Goal: Task Accomplishment & Management: Complete application form

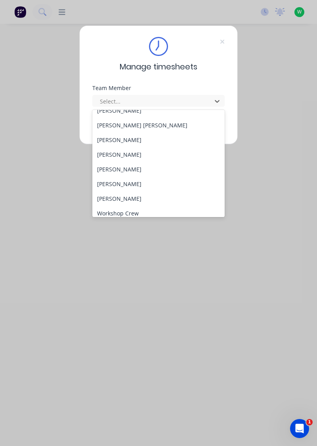
scroll to position [322, 0]
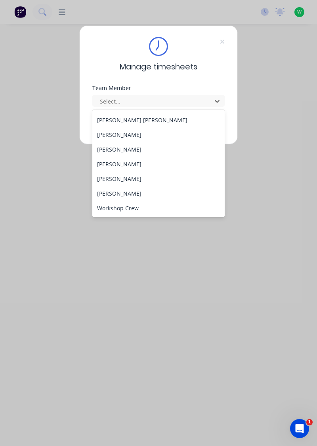
click at [135, 136] on div "[PERSON_NAME]" at bounding box center [158, 134] width 133 height 15
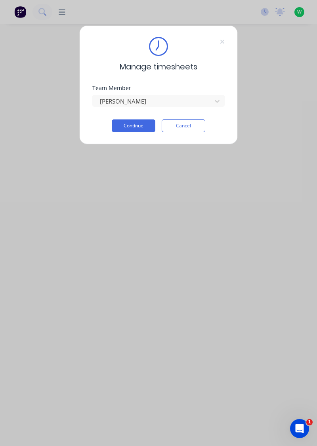
click at [140, 127] on button "Continue" at bounding box center [134, 125] width 44 height 13
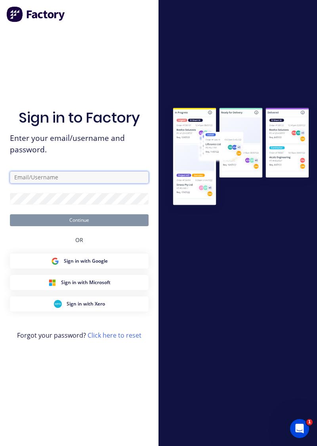
click at [91, 183] on input "text" at bounding box center [79, 177] width 139 height 12
type input "brettdean2023@gmail.com"
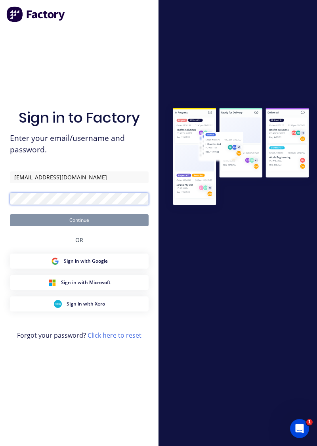
click at [10, 214] on button "Continue" at bounding box center [79, 220] width 139 height 12
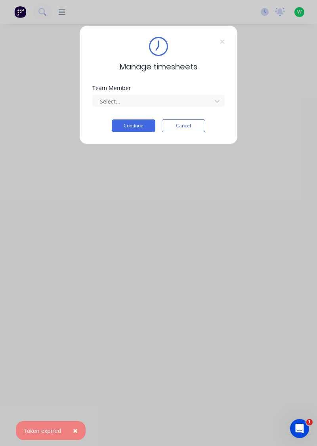
click at [73, 436] on span "×" at bounding box center [75, 430] width 5 height 11
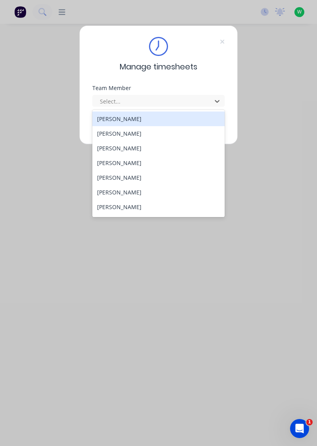
click at [131, 134] on div "[PERSON_NAME]" at bounding box center [158, 133] width 133 height 15
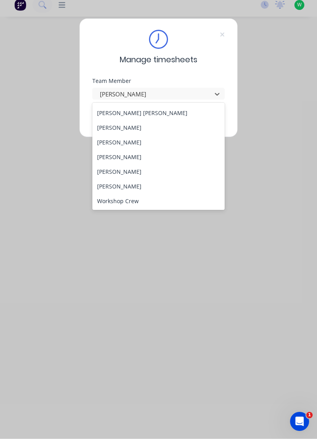
scroll to position [322, 0]
click at [136, 137] on div "[PERSON_NAME]" at bounding box center [158, 134] width 133 height 15
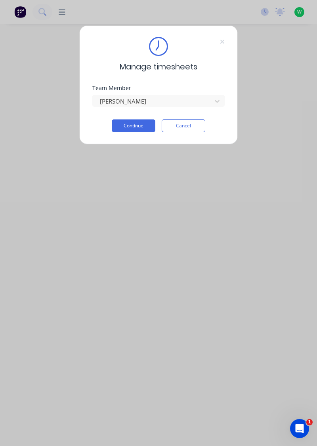
click at [142, 126] on button "Continue" at bounding box center [134, 125] width 44 height 13
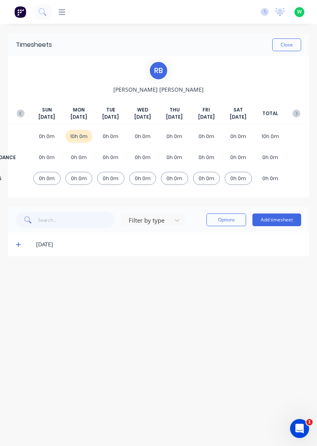
click at [282, 221] on button "Add timesheet" at bounding box center [277, 219] width 49 height 13
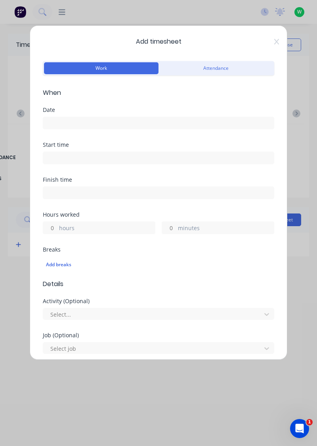
click at [77, 125] on input at bounding box center [158, 123] width 231 height 12
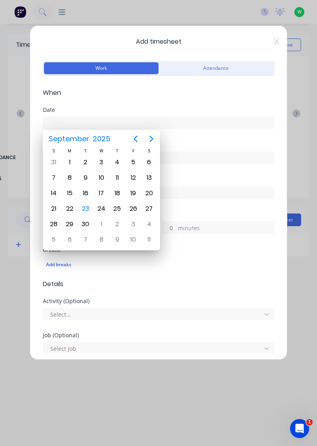
click at [85, 205] on div "23" at bounding box center [86, 209] width 12 height 12
type input "[DATE]"
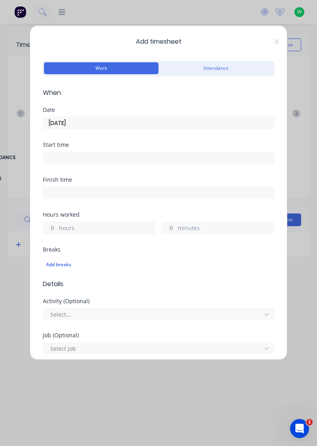
click at [54, 224] on input "hours" at bounding box center [50, 228] width 14 height 12
type input "4"
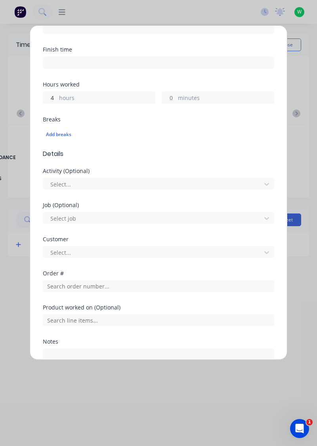
scroll to position [130, 0]
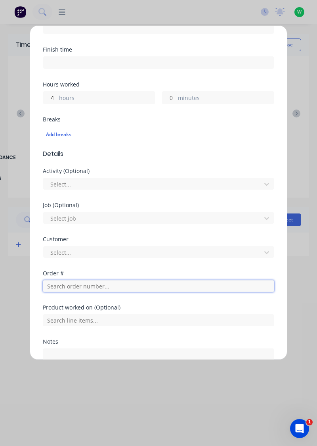
click at [78, 287] on input "text" at bounding box center [159, 286] width 232 height 12
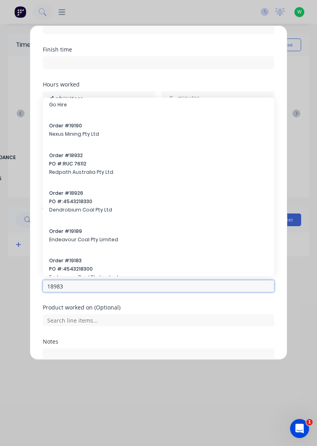
scroll to position [70, 0]
click at [75, 287] on input "18983" at bounding box center [159, 286] width 232 height 12
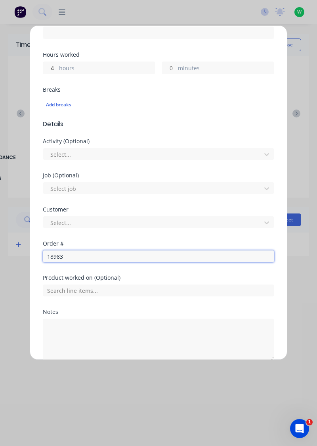
scroll to position [171, 0]
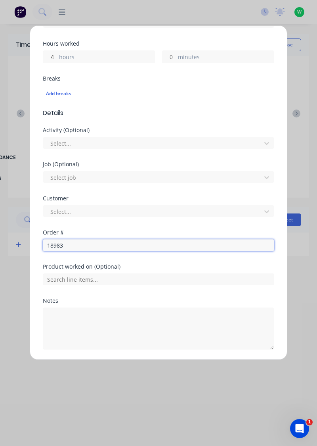
click at [92, 245] on input "18983" at bounding box center [159, 245] width 232 height 12
type input "18983"
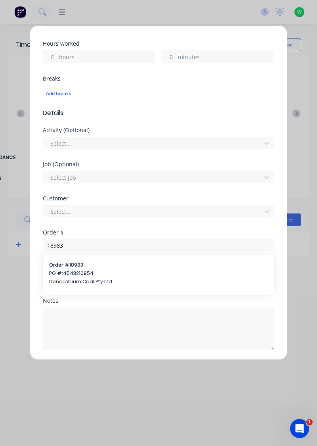
click at [88, 275] on span "PO #: 4543210954" at bounding box center [158, 273] width 219 height 7
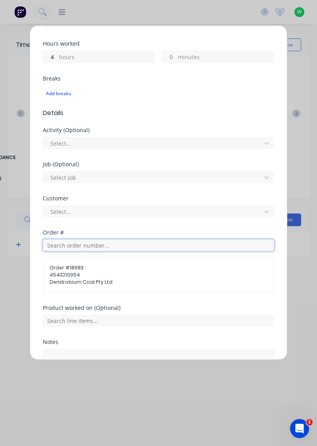
click at [85, 242] on input "text" at bounding box center [159, 245] width 232 height 12
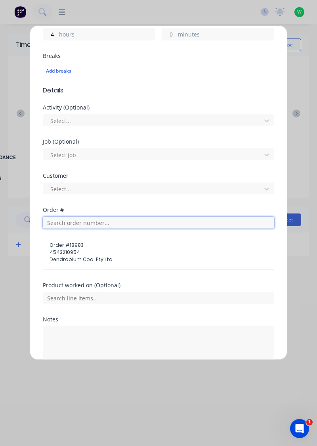
scroll to position [212, 0]
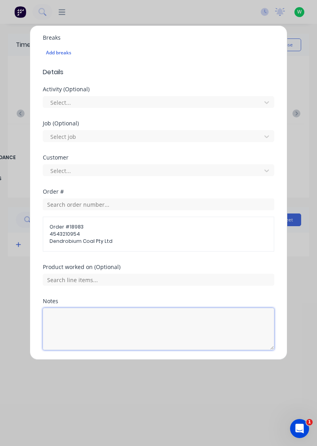
click at [107, 321] on textarea at bounding box center [159, 329] width 232 height 42
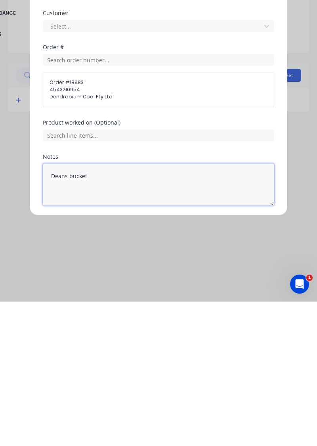
type textarea "Deans bucket"
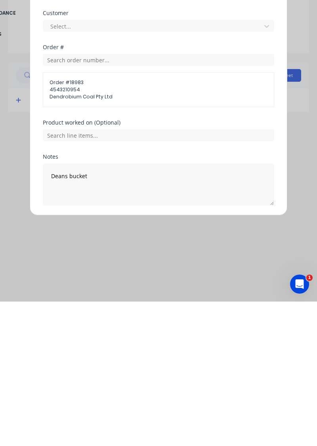
click at [154, 369] on button "Add manual time entry" at bounding box center [139, 369] width 67 height 13
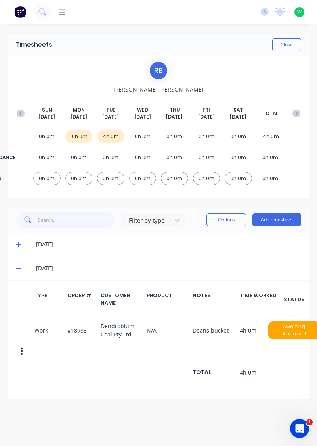
click at [276, 221] on button "Add timesheet" at bounding box center [277, 219] width 49 height 13
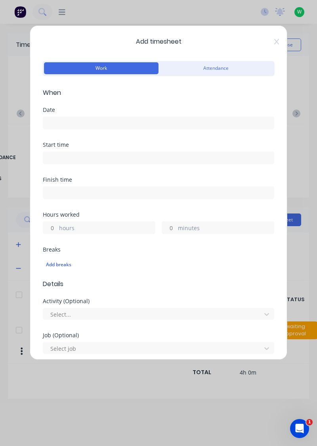
click at [86, 128] on input at bounding box center [158, 123] width 231 height 12
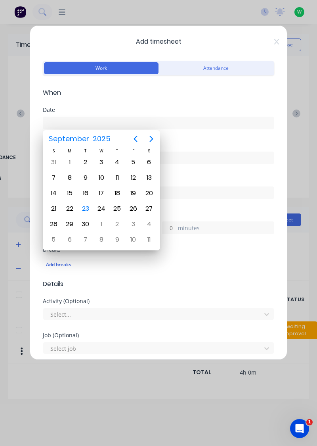
click at [88, 209] on div "23" at bounding box center [86, 209] width 12 height 12
type input "[DATE]"
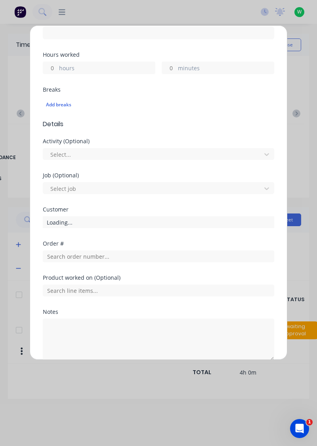
scroll to position [161, 0]
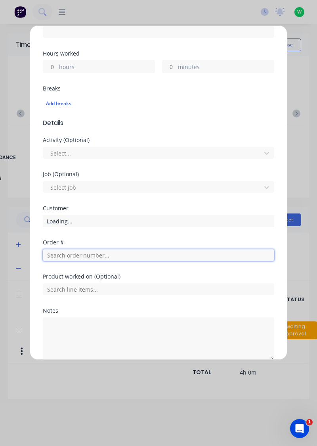
click at [105, 256] on input "text" at bounding box center [159, 255] width 232 height 12
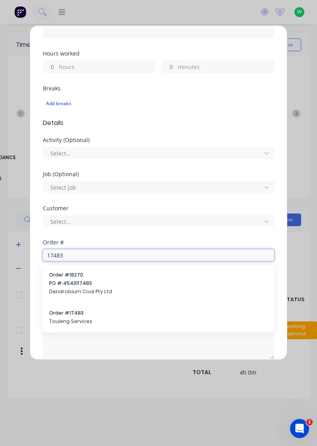
type input "17483"
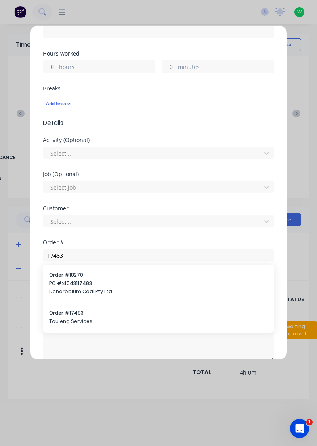
click at [77, 316] on div "Order # 17483 Touleng Services" at bounding box center [158, 317] width 219 height 17
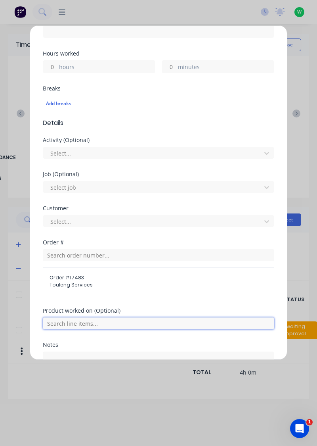
click at [88, 324] on input "text" at bounding box center [159, 323] width 232 height 12
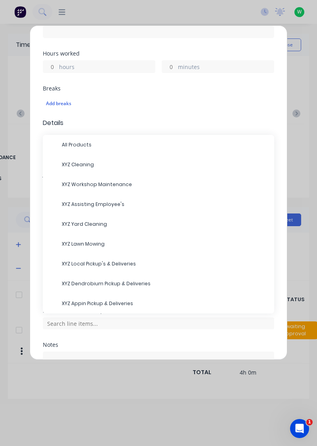
click at [105, 204] on span "XYZ Assisting Employee's" at bounding box center [165, 204] width 206 height 7
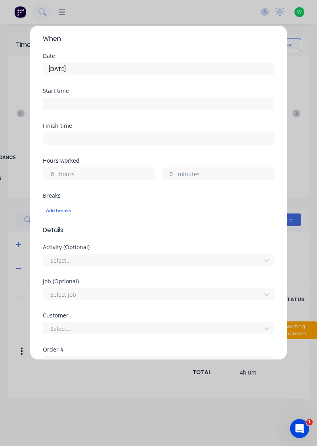
scroll to position [0, 0]
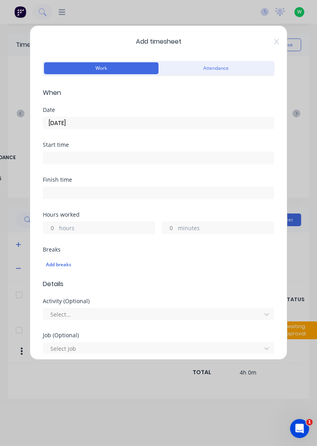
click at [54, 224] on input "hours" at bounding box center [50, 228] width 14 height 12
type input "1"
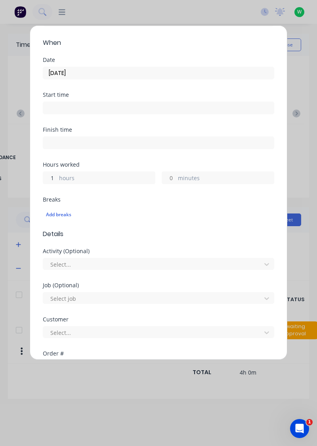
scroll to position [232, 0]
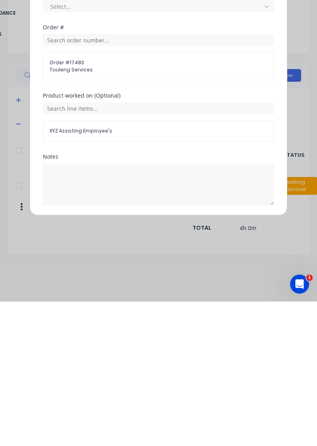
click at [138, 368] on button "Add manual time entry" at bounding box center [139, 369] width 67 height 13
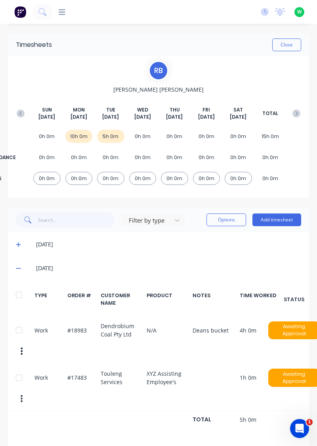
click at [277, 221] on button "Add timesheet" at bounding box center [277, 219] width 49 height 13
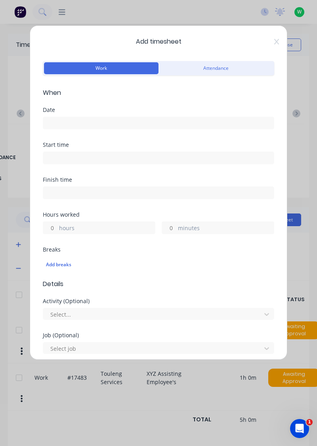
click at [87, 125] on input at bounding box center [158, 123] width 231 height 12
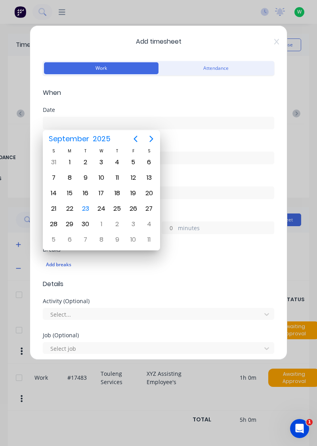
click at [89, 207] on div "23" at bounding box center [86, 209] width 12 height 12
type input "[DATE]"
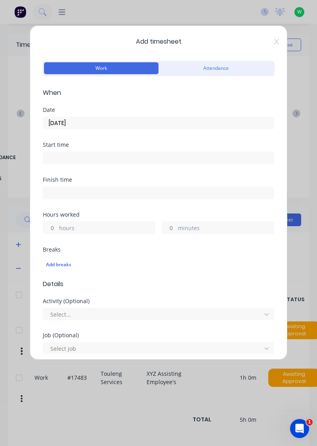
click at [49, 227] on input "hours" at bounding box center [50, 228] width 14 height 12
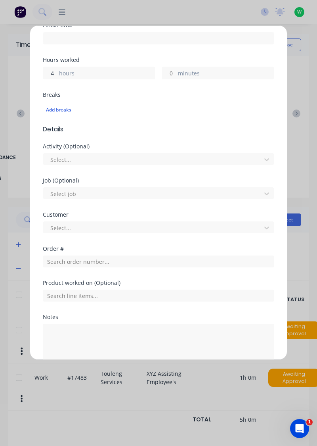
scroll to position [153, 0]
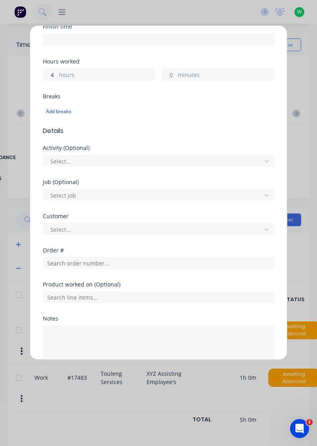
type input "4"
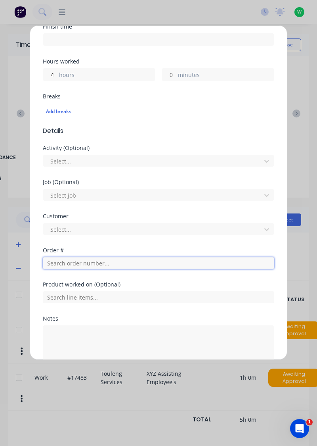
click at [96, 261] on input "text" at bounding box center [159, 263] width 232 height 12
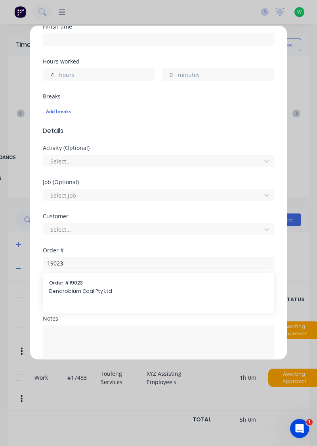
click at [81, 289] on div at bounding box center [159, 296] width 232 height 14
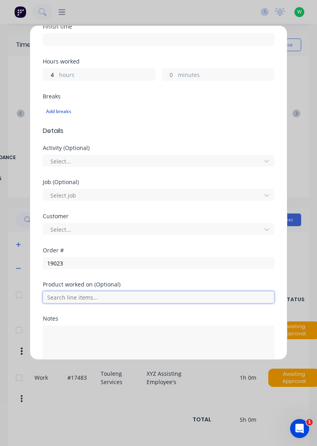
click at [96, 291] on input "text" at bounding box center [159, 297] width 232 height 12
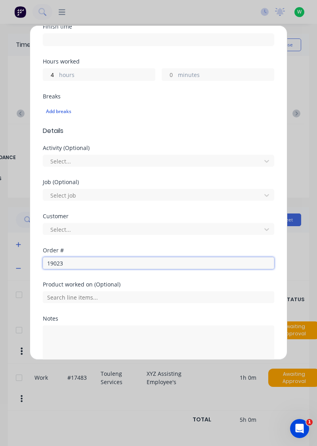
click at [88, 263] on input "19023" at bounding box center [159, 263] width 232 height 12
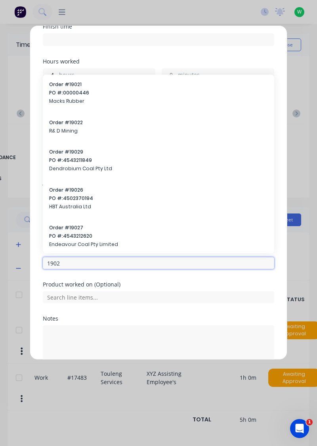
type input "19023"
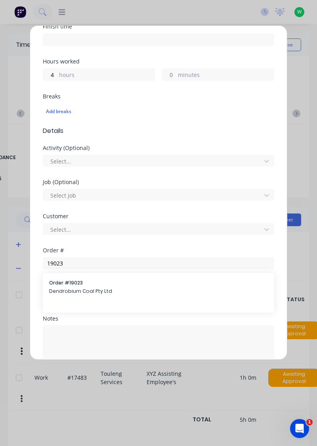
click at [82, 288] on span "Dendrobium Coal Pty Ltd" at bounding box center [158, 291] width 219 height 7
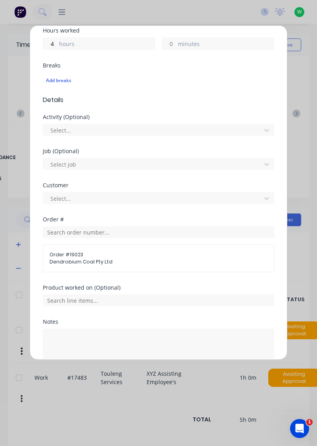
scroll to position [205, 0]
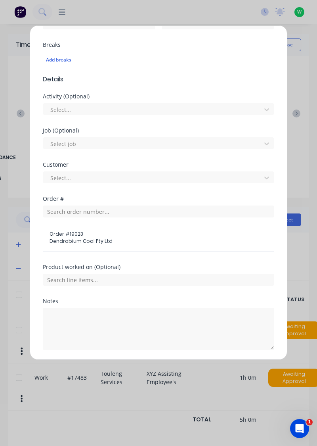
click at [153, 369] on button "Add manual time entry" at bounding box center [139, 369] width 67 height 13
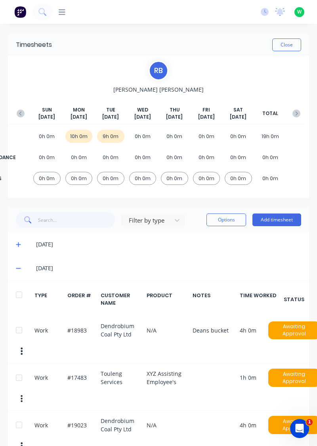
click at [290, 46] on button "Close" at bounding box center [286, 44] width 29 height 13
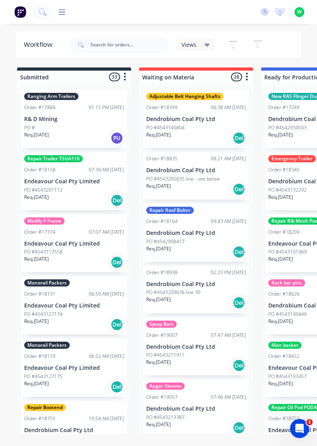
click at [241, 284] on p "Dendrobium Coal Pty Ltd" at bounding box center [196, 284] width 100 height 7
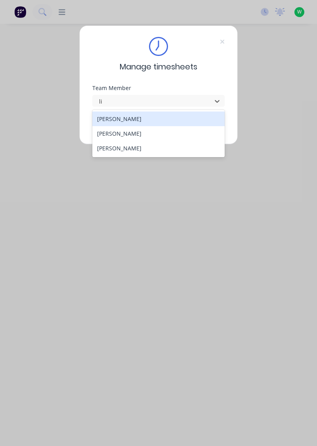
click at [161, 135] on div "[PERSON_NAME]" at bounding box center [158, 133] width 133 height 15
type input "li"
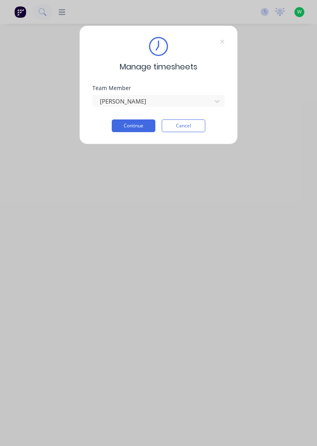
click at [142, 126] on button "Continue" at bounding box center [134, 125] width 44 height 13
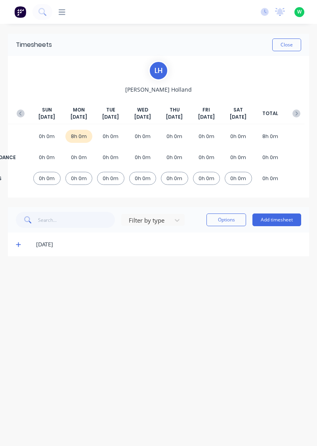
click at [22, 245] on span at bounding box center [20, 244] width 8 height 8
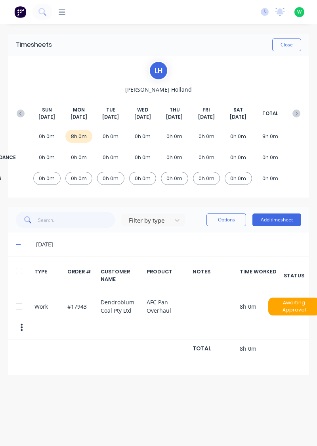
click at [273, 221] on button "Add timesheet" at bounding box center [277, 219] width 49 height 13
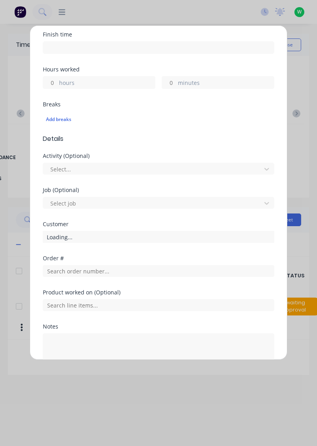
scroll to position [145, 0]
click at [146, 273] on input "text" at bounding box center [159, 271] width 232 height 12
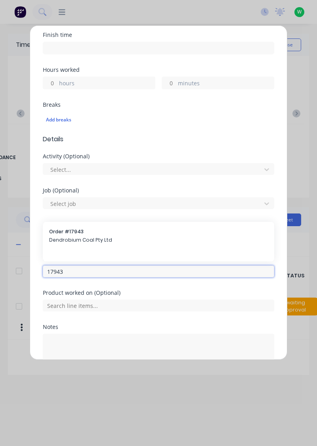
type input "17943"
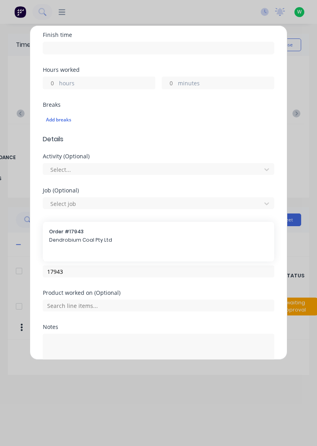
click at [129, 242] on span "Dendrobium Coal Pty Ltd" at bounding box center [158, 239] width 219 height 7
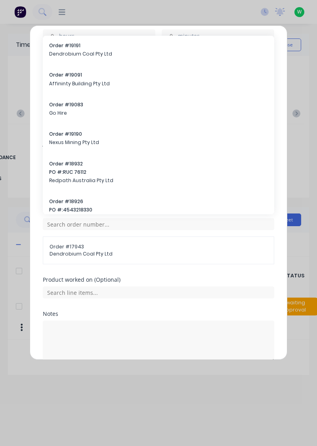
scroll to position [191, 0]
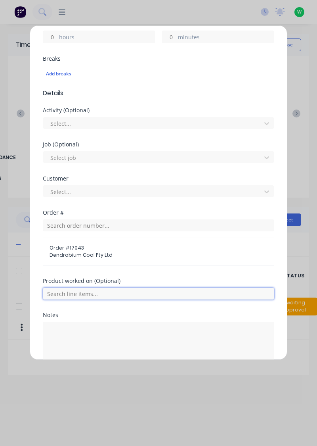
click at [182, 293] on input "text" at bounding box center [159, 294] width 232 height 12
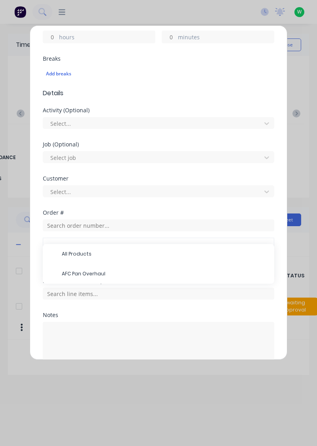
click at [186, 275] on span "AFC Pan Overhaul" at bounding box center [165, 273] width 206 height 7
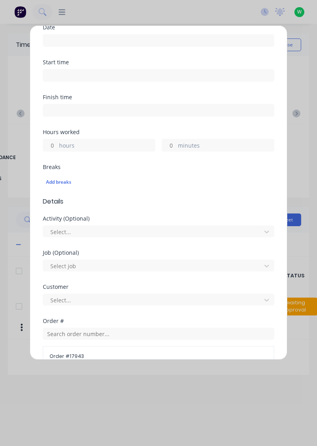
scroll to position [82, 0]
click at [122, 146] on label "hours" at bounding box center [107, 147] width 96 height 10
click at [57, 146] on input "hours" at bounding box center [50, 146] width 14 height 12
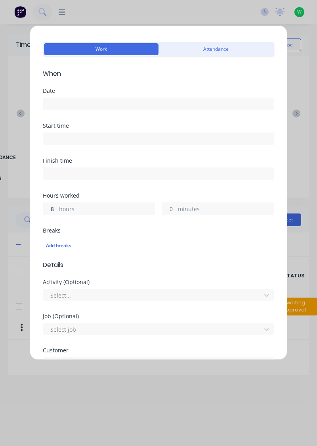
scroll to position [20, 0]
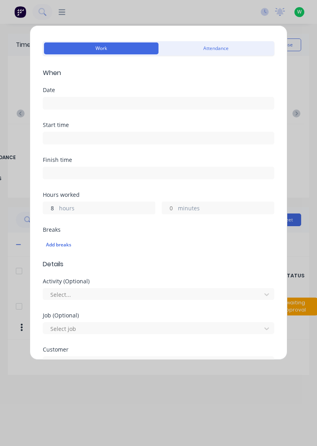
type input "8"
click at [180, 105] on input at bounding box center [158, 103] width 231 height 12
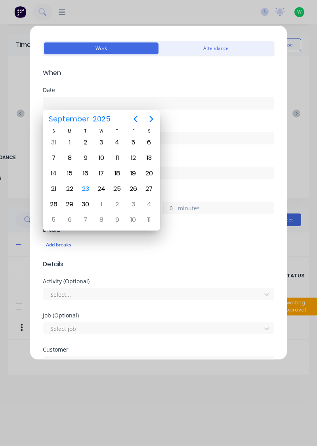
click at [88, 188] on div "23" at bounding box center [86, 189] width 12 height 12
type input "[DATE]"
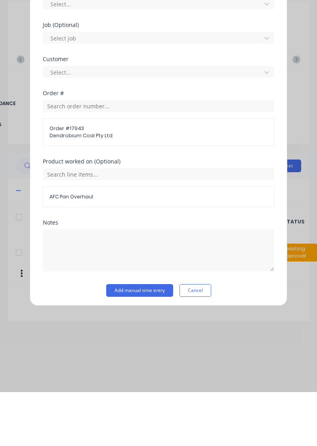
scroll to position [232, 0]
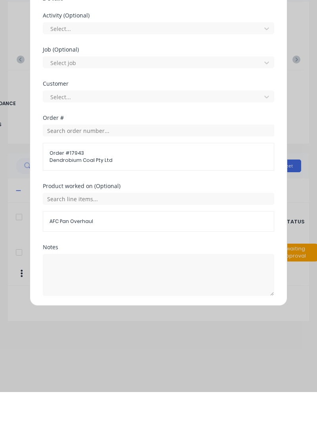
click at [152, 369] on button "Add manual time entry" at bounding box center [139, 369] width 67 height 13
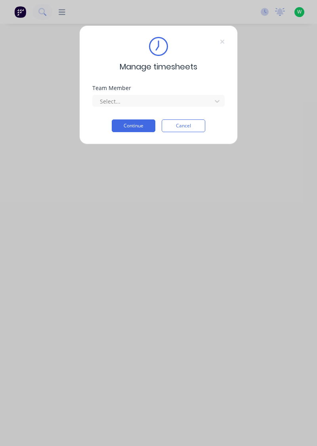
click at [100, 102] on input "text" at bounding box center [100, 101] width 2 height 8
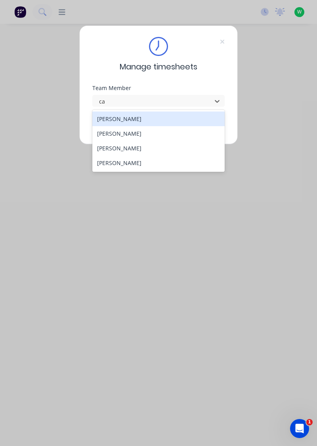
click at [111, 146] on div "[PERSON_NAME]" at bounding box center [158, 148] width 133 height 15
type input "ca"
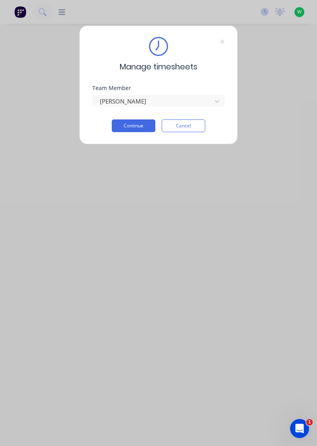
click at [125, 126] on button "Continue" at bounding box center [134, 125] width 44 height 13
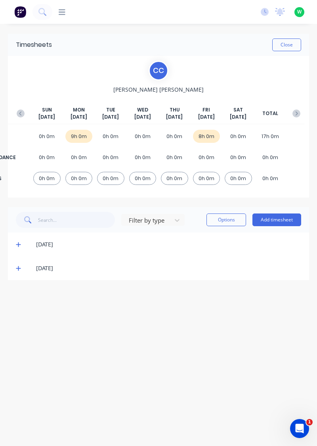
click at [275, 220] on button "Add timesheet" at bounding box center [277, 219] width 49 height 13
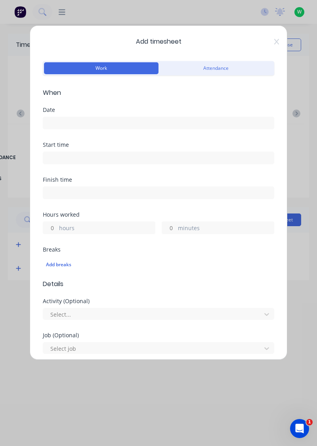
click at [60, 125] on input at bounding box center [158, 123] width 231 height 12
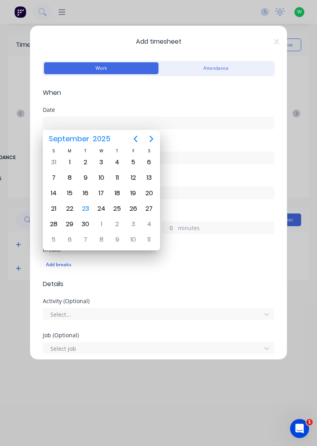
click at [82, 208] on div "23" at bounding box center [86, 209] width 12 height 12
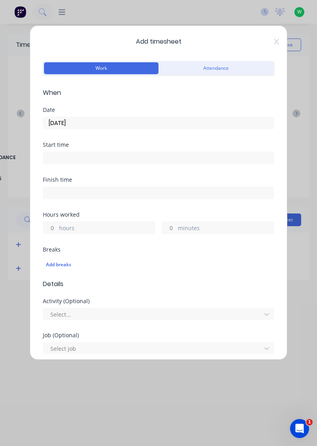
type input "[DATE]"
click at [60, 224] on label "hours" at bounding box center [107, 229] width 96 height 10
click at [57, 224] on input "hours" at bounding box center [50, 228] width 14 height 12
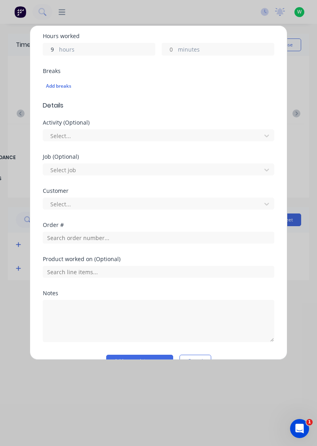
scroll to position [179, 0]
type input "9"
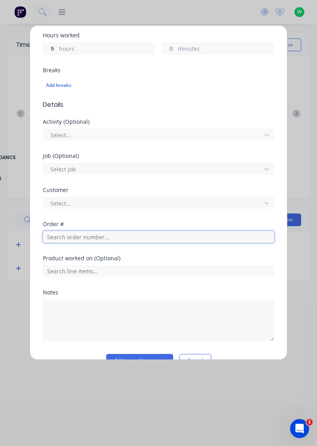
click at [56, 238] on input "text" at bounding box center [159, 237] width 232 height 12
type input "17943"
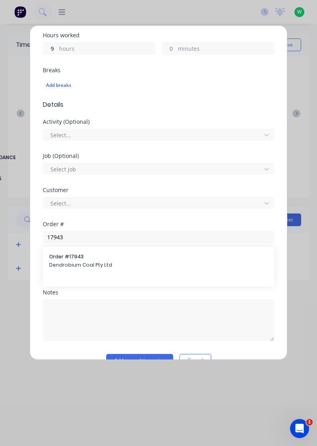
click at [67, 261] on span "Dendrobium Coal Pty Ltd" at bounding box center [158, 264] width 219 height 7
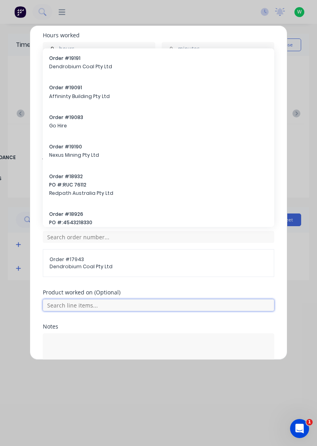
click at [59, 309] on input "text" at bounding box center [159, 305] width 232 height 12
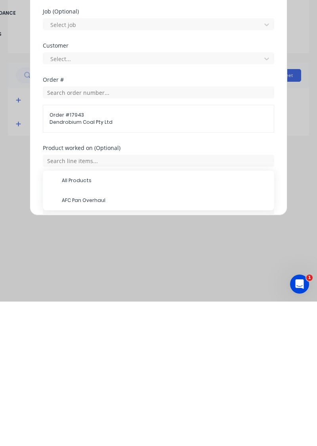
click at [63, 345] on span "AFC Pan Overhaul" at bounding box center [165, 344] width 206 height 7
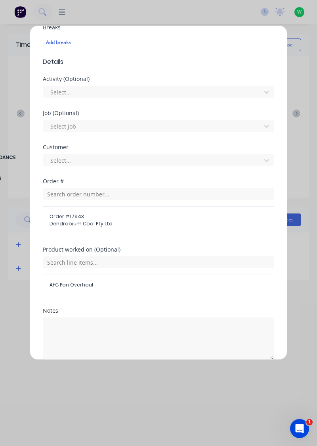
scroll to position [256, 0]
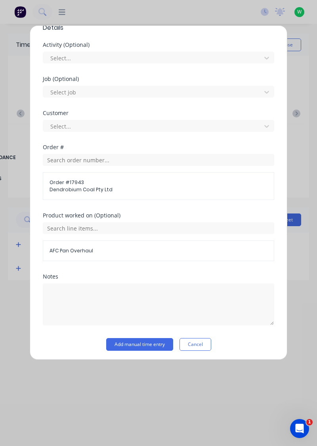
click at [123, 340] on button "Add manual time entry" at bounding box center [139, 344] width 67 height 13
